Goal: Transaction & Acquisition: Book appointment/travel/reservation

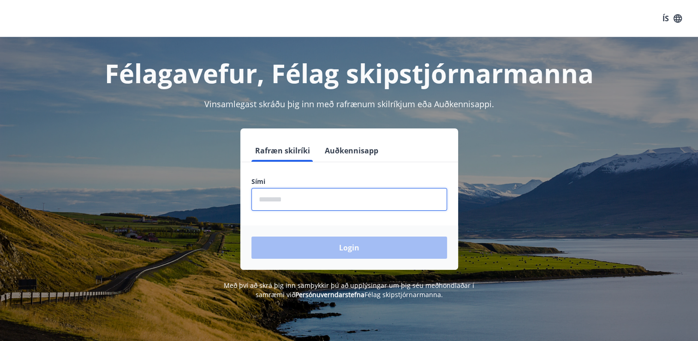
click at [314, 205] on input "phone" at bounding box center [350, 199] width 196 height 23
type input "********"
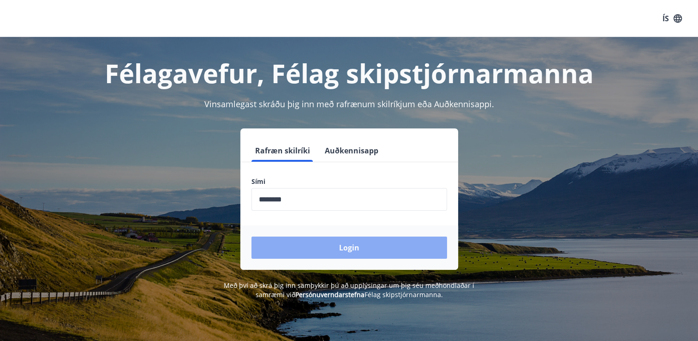
click at [332, 247] on button "Login" at bounding box center [350, 247] width 196 height 22
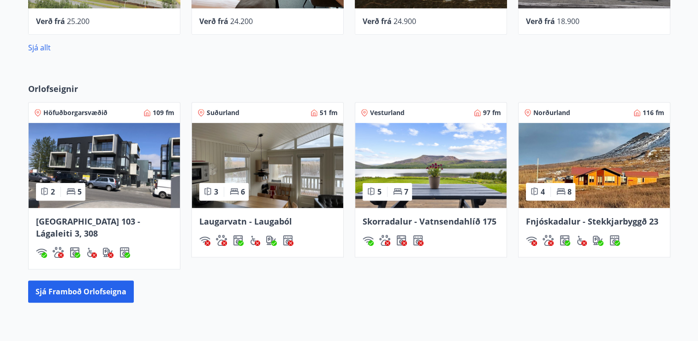
scroll to position [474, 0]
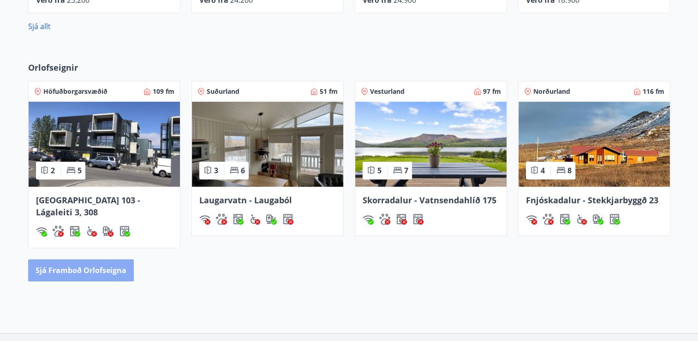
click at [94, 259] on button "Sjá framboð orlofseigna" at bounding box center [81, 270] width 106 height 22
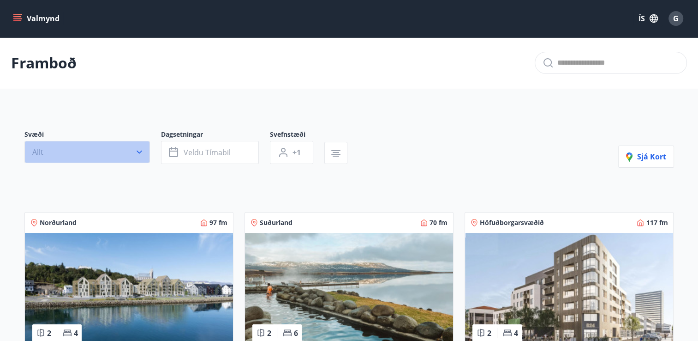
click at [92, 152] on button "Allt" at bounding box center [87, 152] width 126 height 22
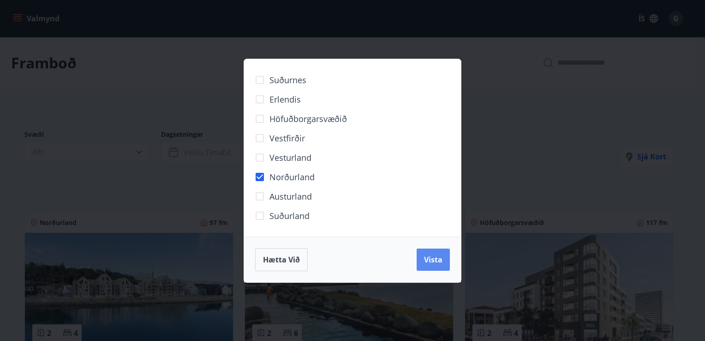
click at [430, 261] on span "Vista" at bounding box center [433, 259] width 18 height 10
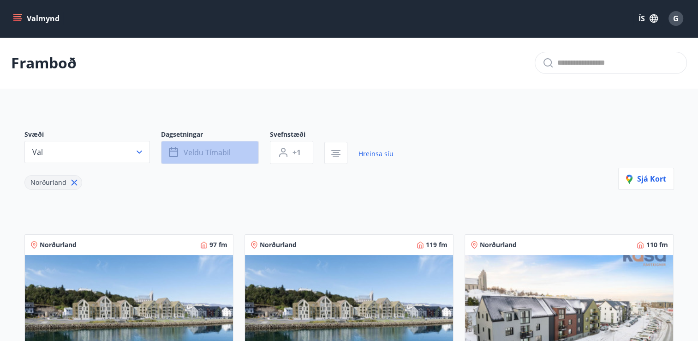
click at [223, 151] on span "Veldu tímabil" at bounding box center [207, 152] width 47 height 10
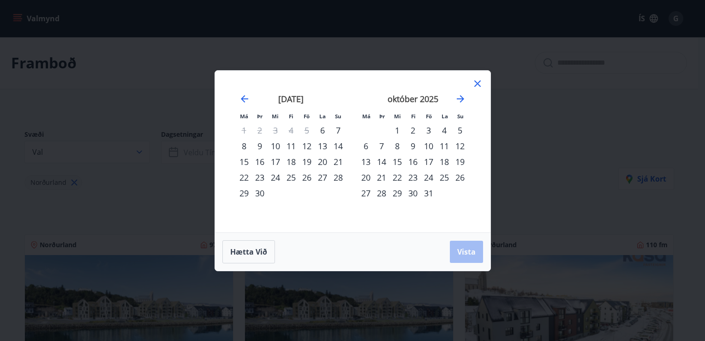
click at [308, 160] on div "19" at bounding box center [307, 162] width 16 height 16
click at [336, 162] on div "21" at bounding box center [338, 162] width 16 height 16
click at [463, 256] on span "Vista" at bounding box center [466, 251] width 18 height 10
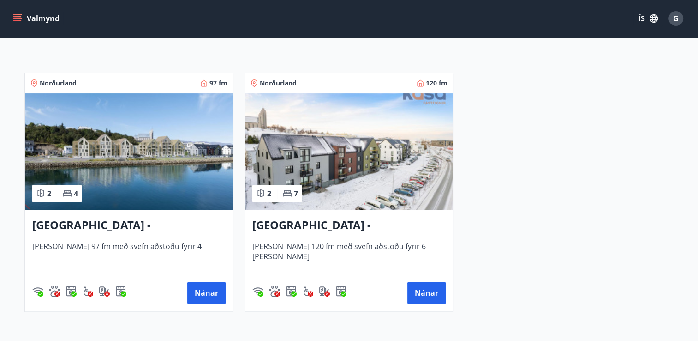
scroll to position [166, 0]
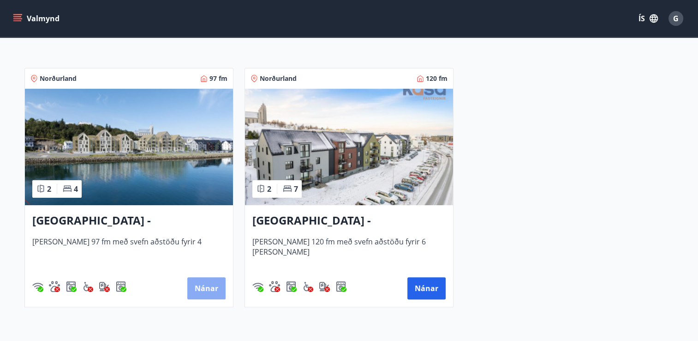
click at [207, 282] on button "Nánar" at bounding box center [206, 288] width 38 height 22
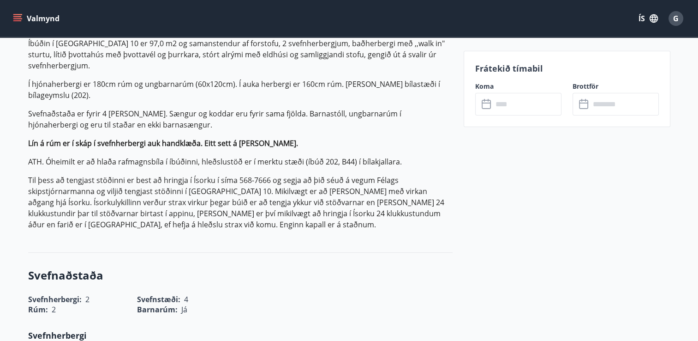
scroll to position [264, 0]
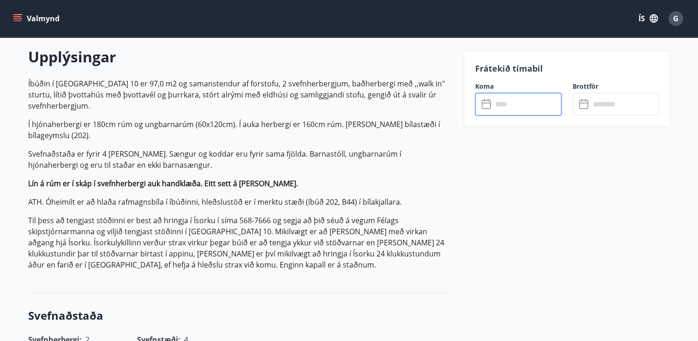
click at [537, 99] on input "text" at bounding box center [527, 104] width 69 height 23
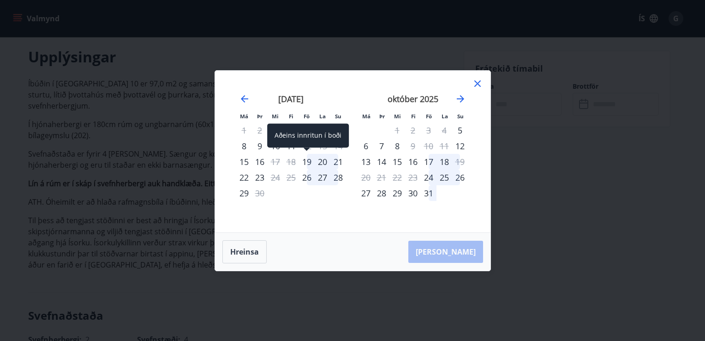
click at [306, 161] on div "19" at bounding box center [307, 162] width 16 height 16
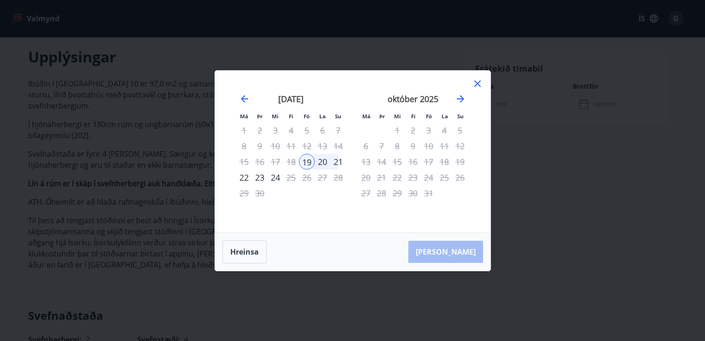
click at [339, 162] on div "21" at bounding box center [338, 162] width 16 height 16
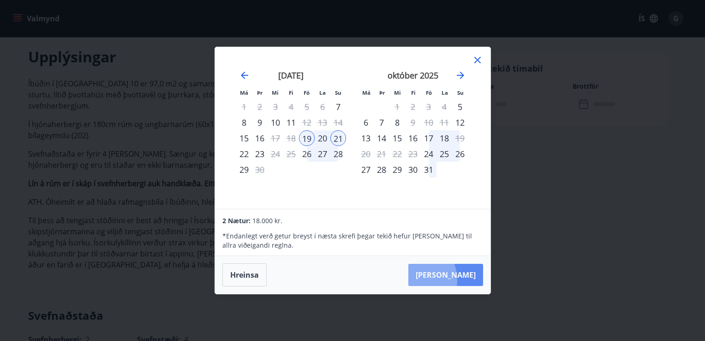
click at [442, 280] on button "[PERSON_NAME]" at bounding box center [445, 275] width 75 height 22
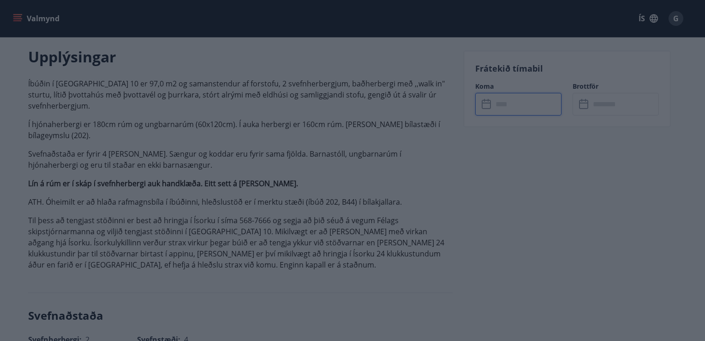
type input "******"
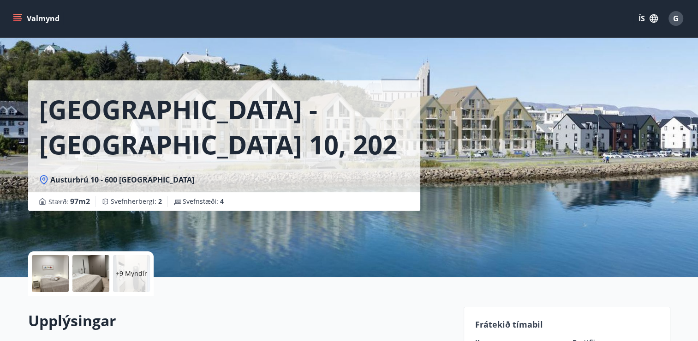
scroll to position [298, 0]
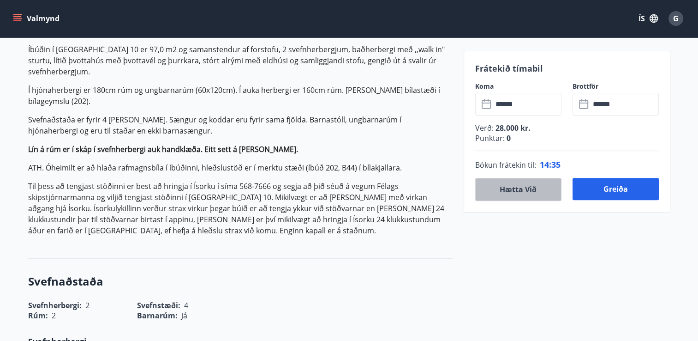
click at [517, 189] on button "Hætta við" at bounding box center [518, 189] width 86 height 23
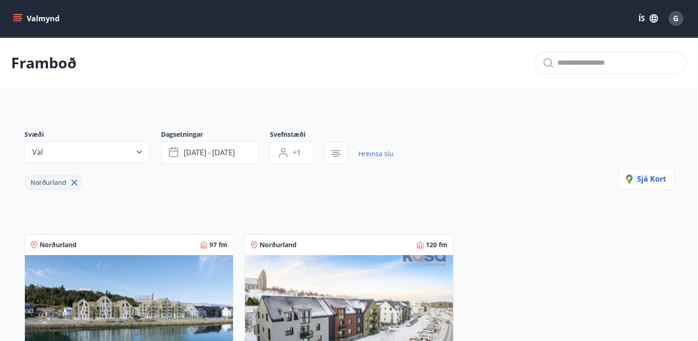
click at [357, 264] on img at bounding box center [349, 313] width 208 height 116
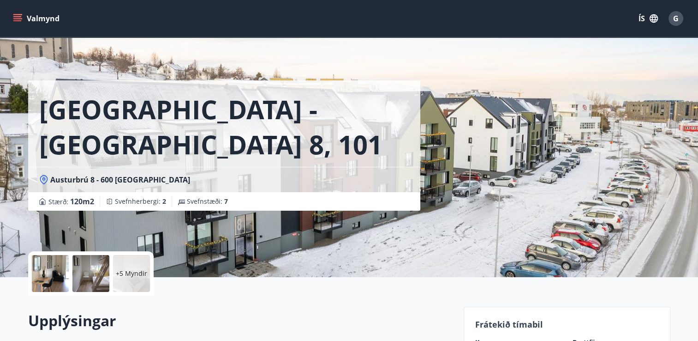
scroll to position [298, 0]
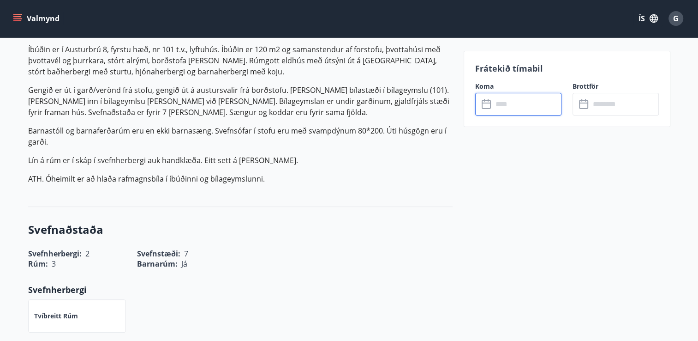
click at [515, 102] on input "text" at bounding box center [527, 104] width 69 height 23
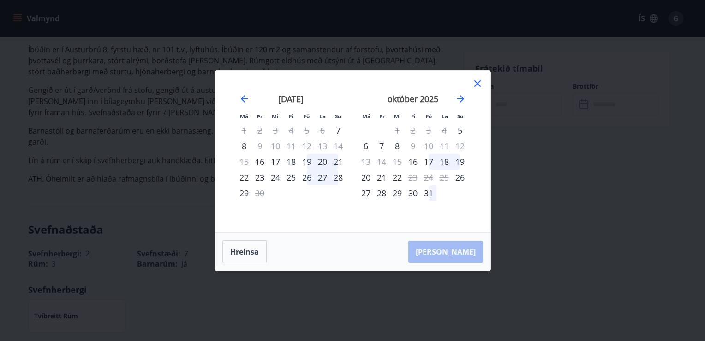
click at [307, 159] on div "19" at bounding box center [307, 162] width 16 height 16
click at [338, 162] on div "21" at bounding box center [338, 162] width 16 height 16
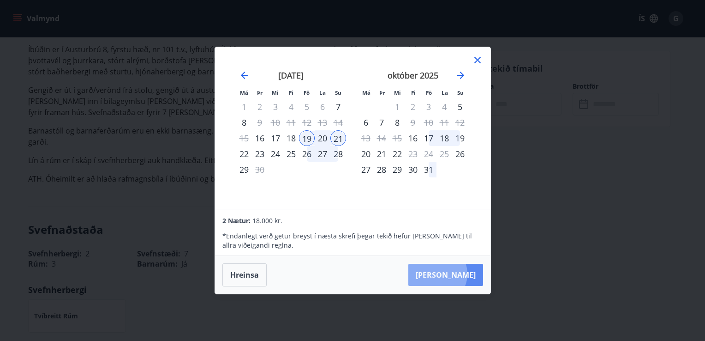
click at [466, 274] on button "[PERSON_NAME]" at bounding box center [445, 275] width 75 height 22
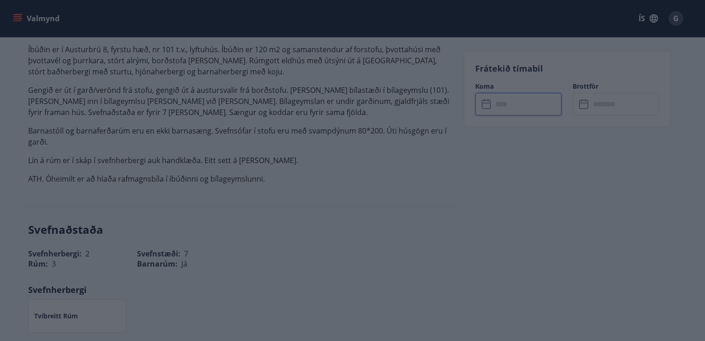
type input "******"
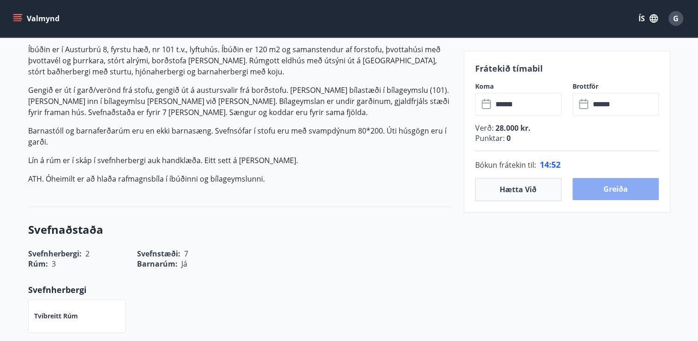
click at [615, 184] on button "Greiða" at bounding box center [616, 189] width 86 height 22
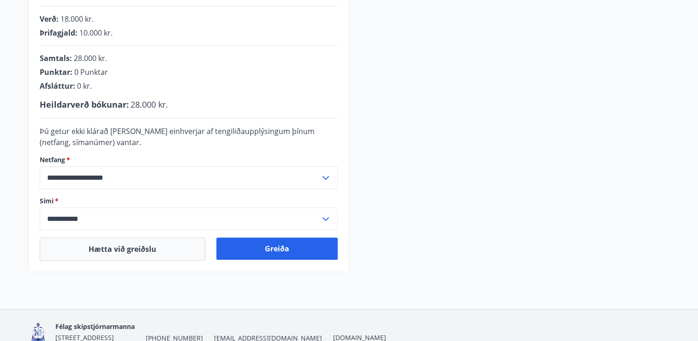
scroll to position [239, 0]
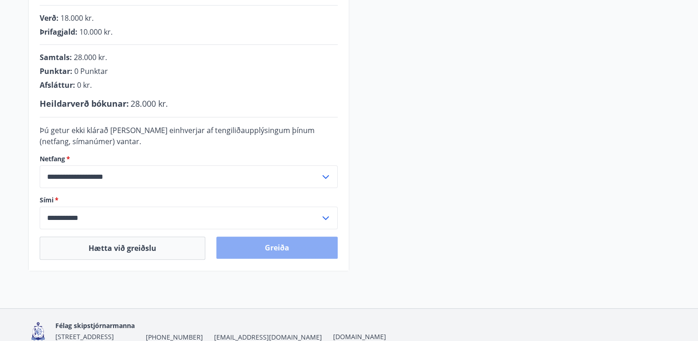
click at [274, 252] on button "Greiða" at bounding box center [276, 247] width 121 height 22
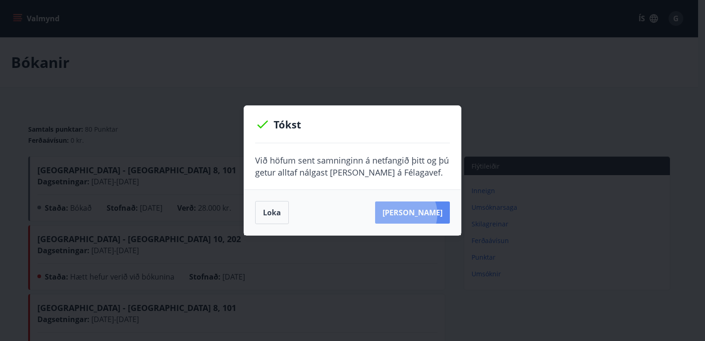
click at [417, 214] on button "Sjá samning" at bounding box center [412, 212] width 75 height 22
